Goal: Find specific page/section: Find specific page/section

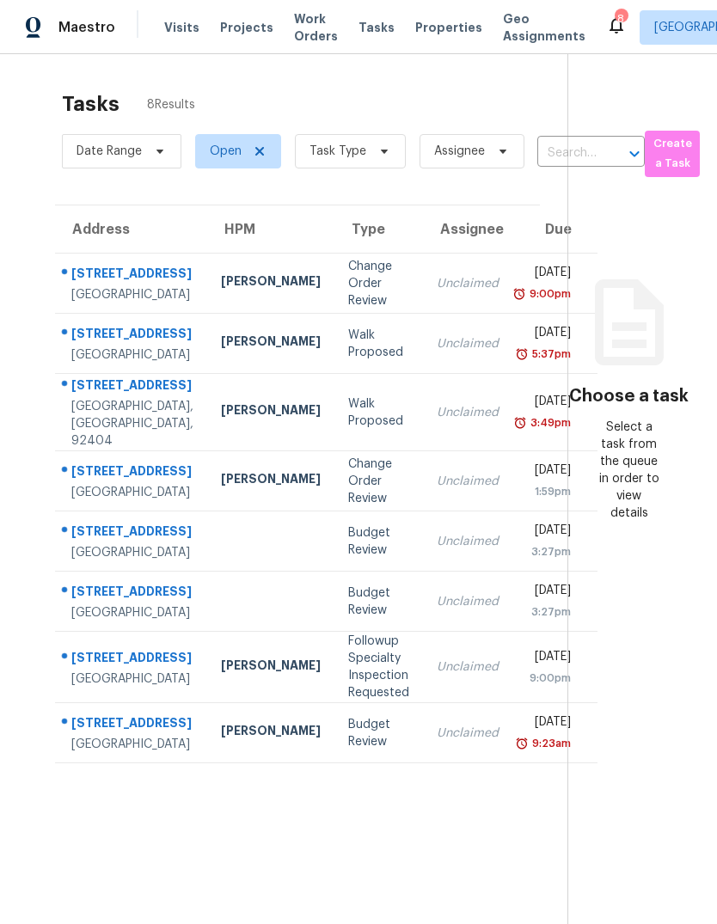
click at [179, 24] on span "Visits" at bounding box center [181, 27] width 35 height 17
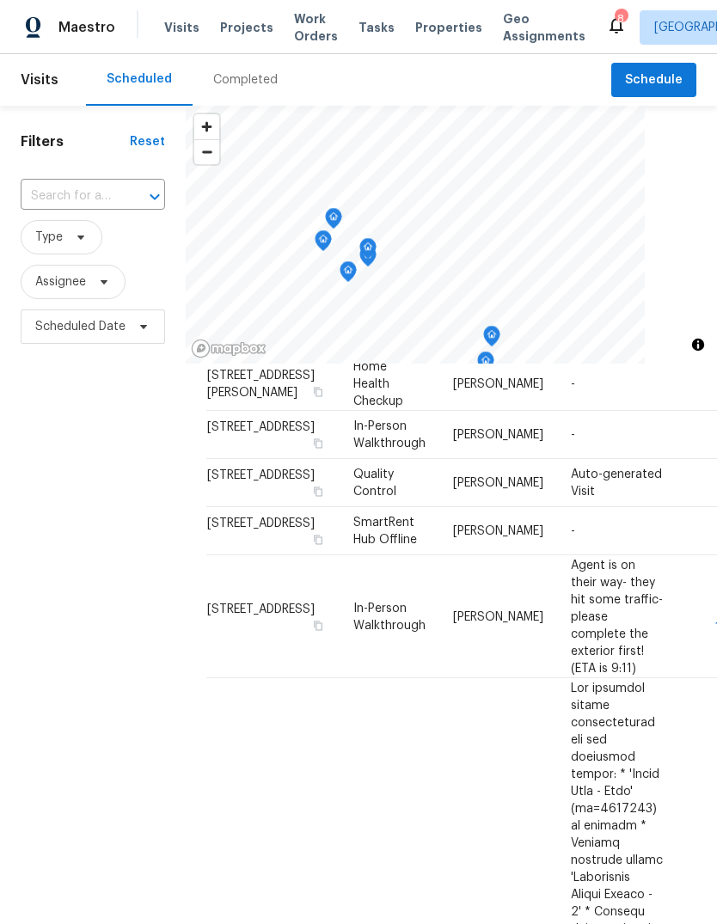
scroll to position [601, 0]
click at [436, 29] on span "Properties" at bounding box center [448, 27] width 67 height 17
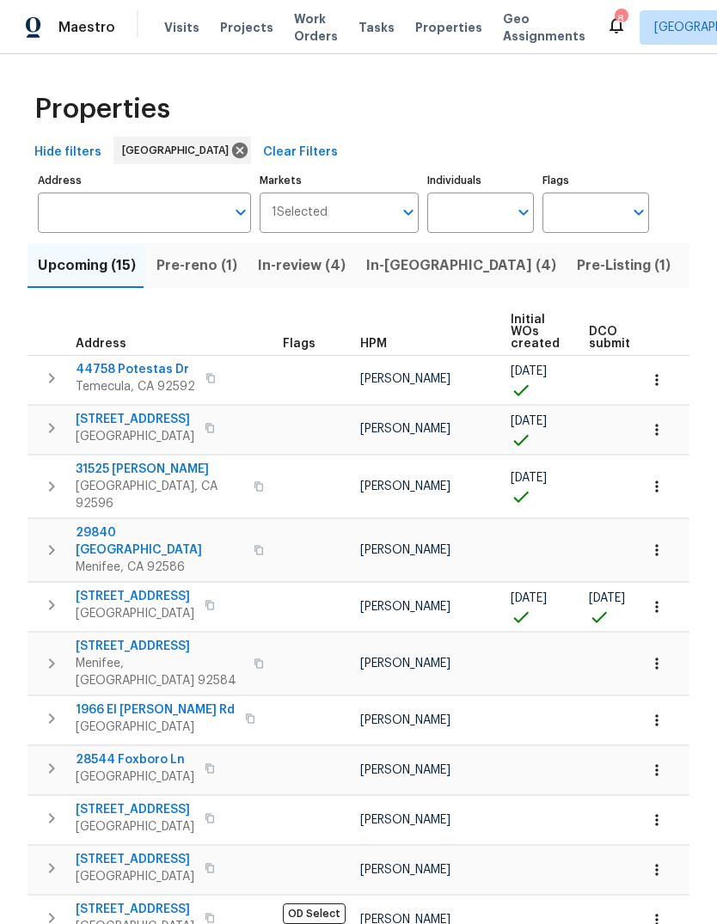
click at [461, 216] on input "Individuals" at bounding box center [467, 212] width 81 height 40
type input "[PERSON_NAME]"
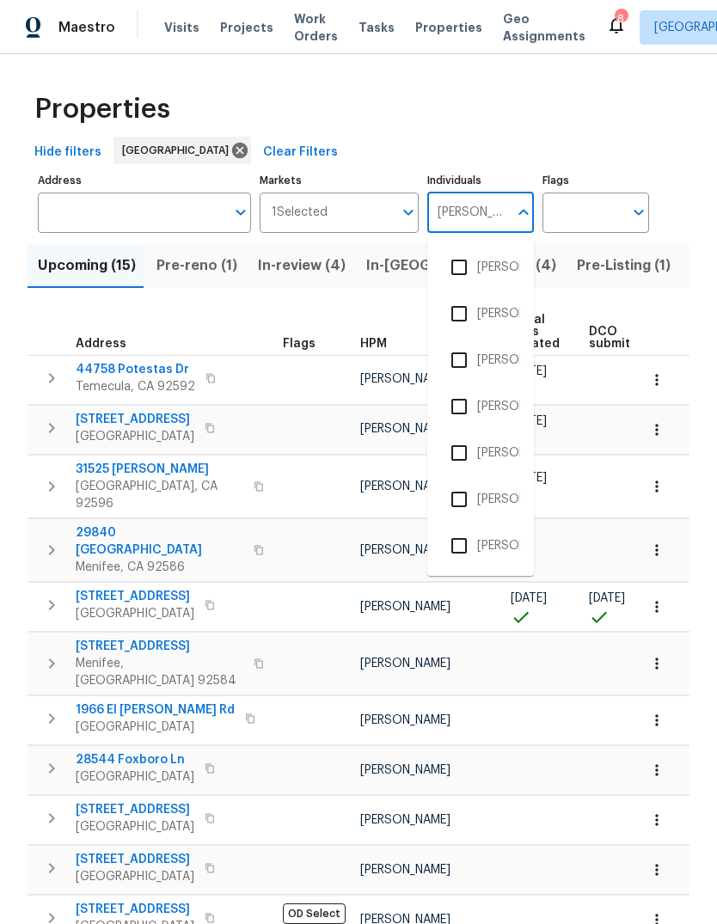
click at [499, 356] on li "[PERSON_NAME]" at bounding box center [480, 360] width 79 height 36
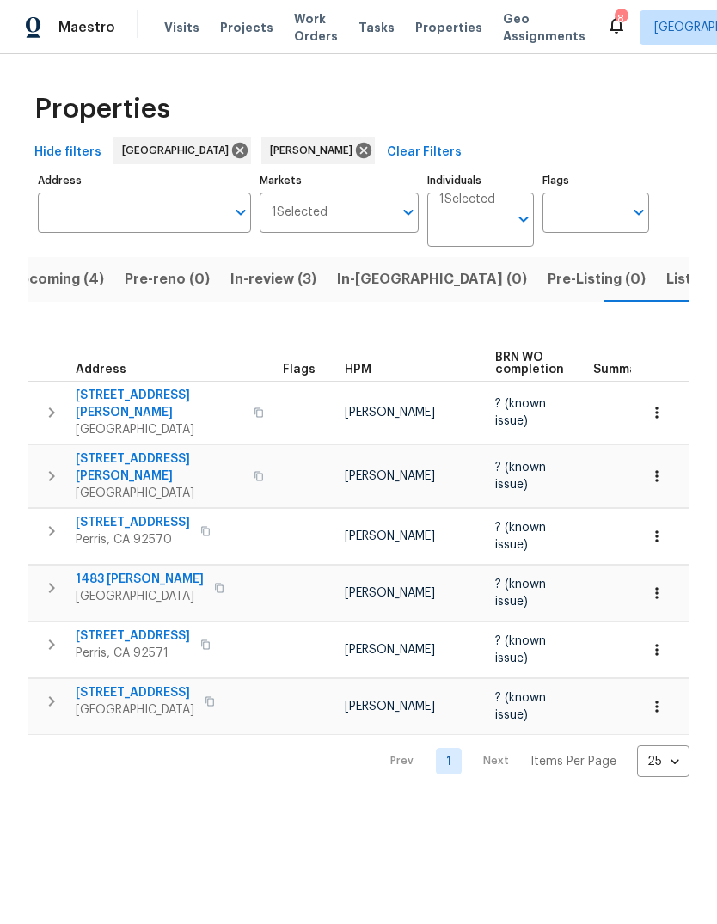
scroll to position [0, -1]
click at [366, 24] on span "Tasks" at bounding box center [376, 27] width 36 height 12
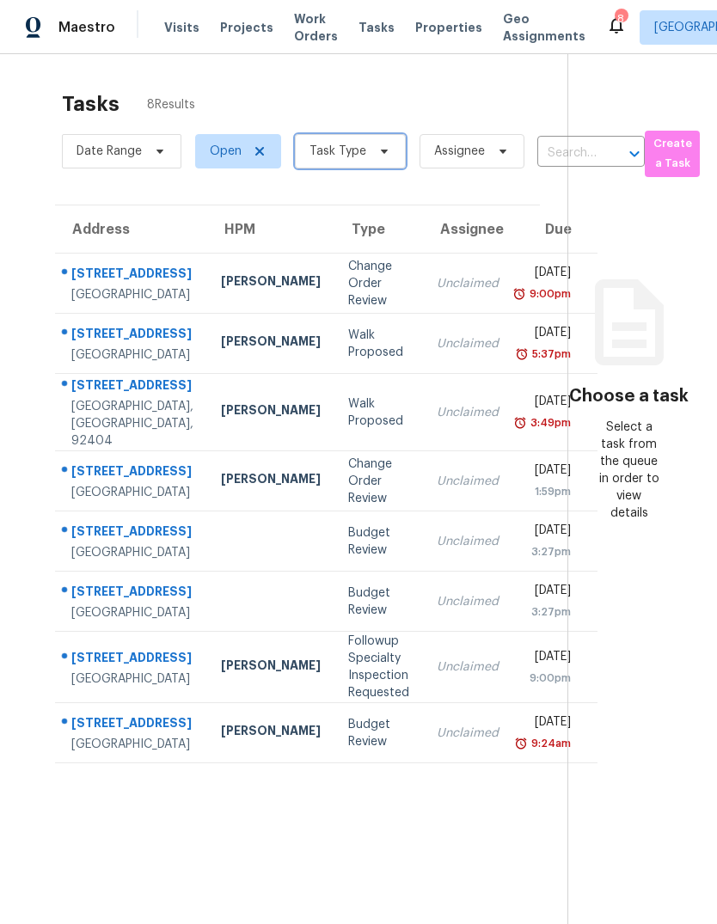
click at [360, 158] on span "Task Type" at bounding box center [337, 151] width 57 height 17
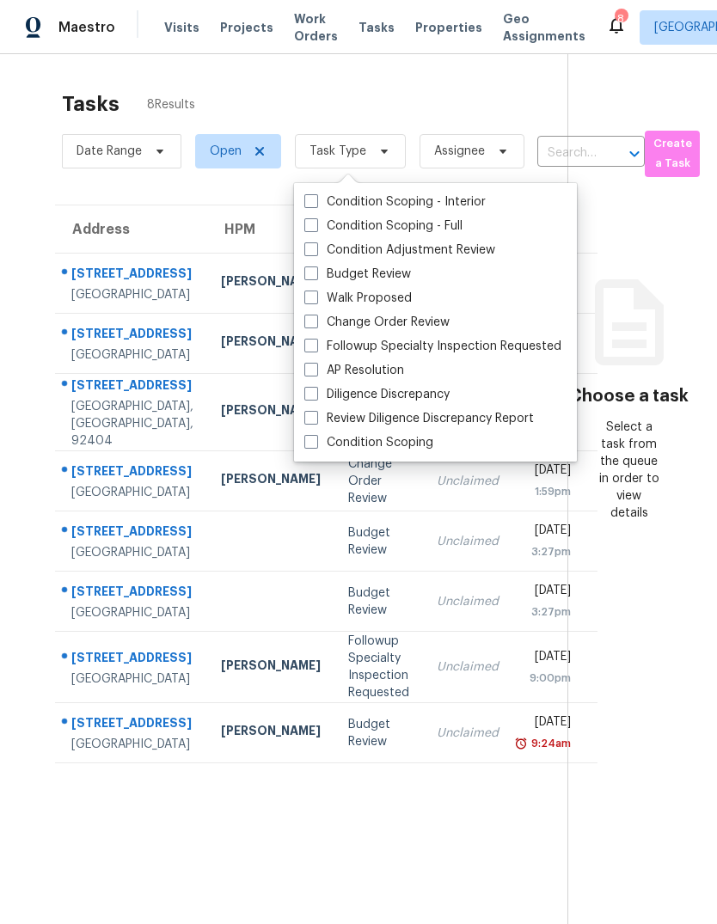
click at [379, 276] on label "Budget Review" at bounding box center [357, 274] width 107 height 17
click at [315, 276] on input "Budget Review" at bounding box center [309, 271] width 11 height 11
checkbox input "true"
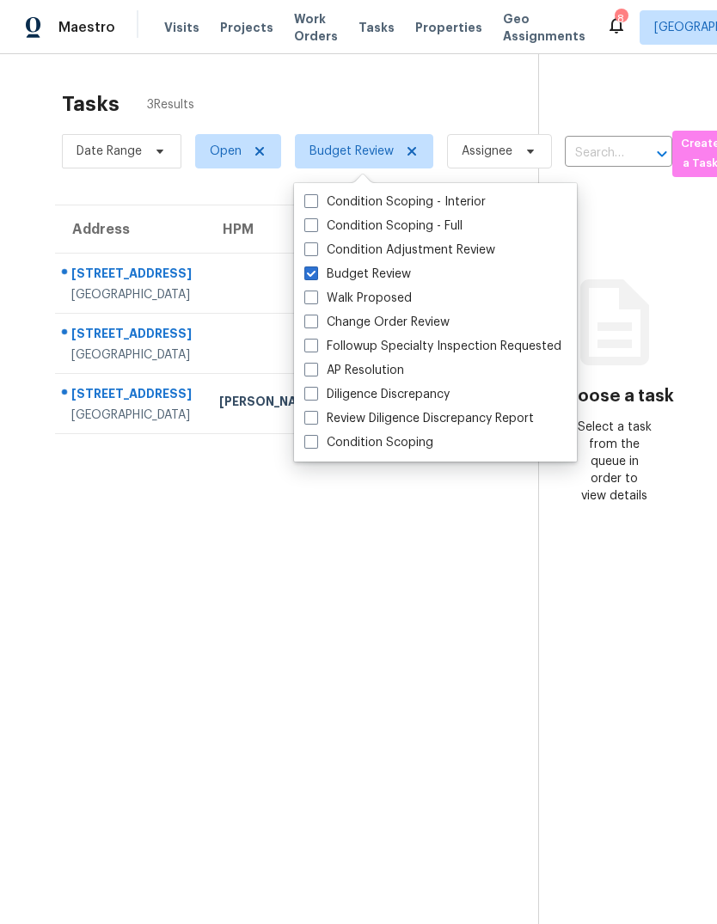
click at [121, 653] on section "Tasks 3 Results Date Range Open Budget Review Assignee ​ Create a Task Address …" at bounding box center [282, 530] width 510 height 896
